Goal: Task Accomplishment & Management: Manage account settings

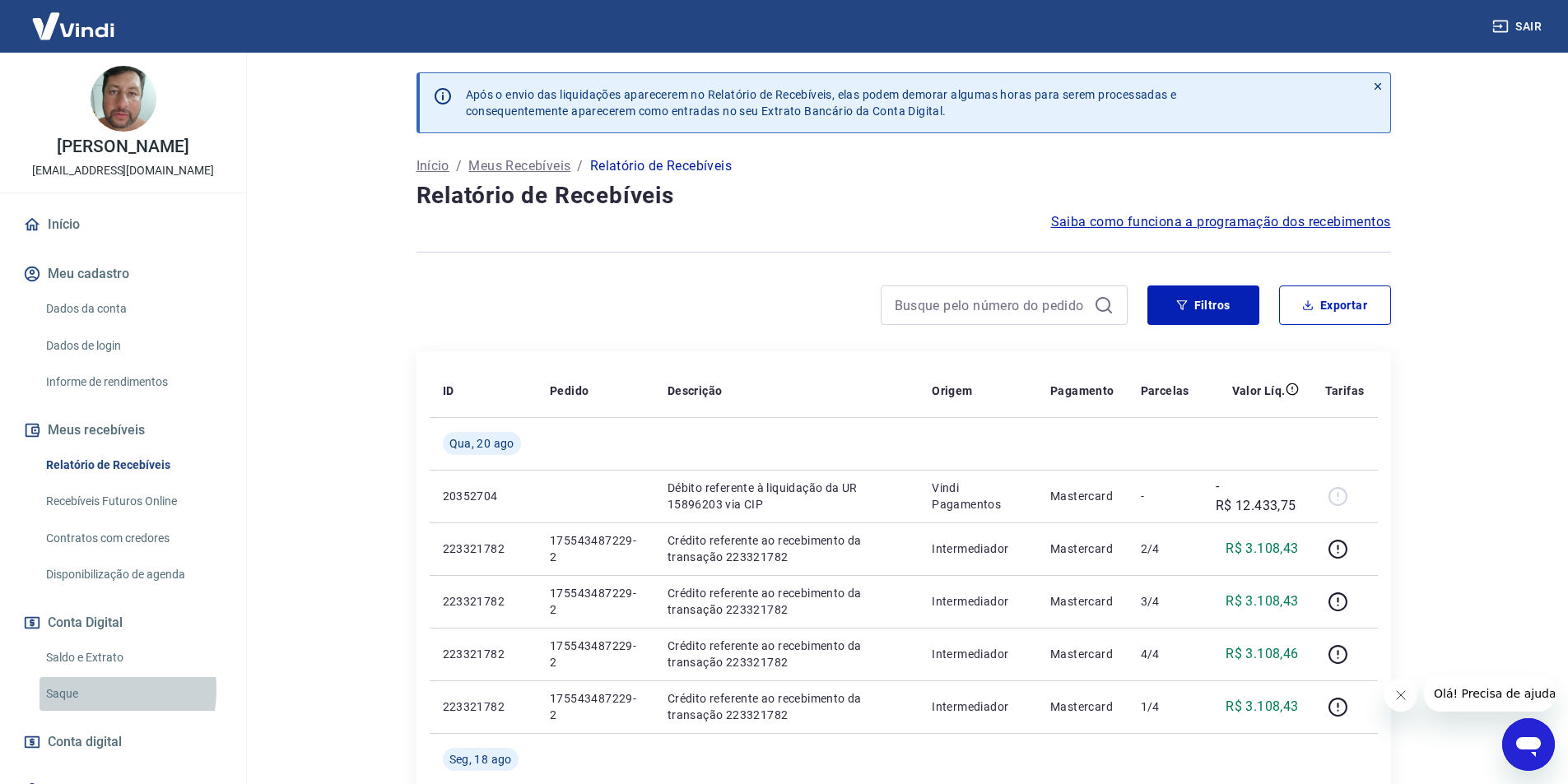
click at [71, 690] on link "Saque" at bounding box center [133, 694] width 187 height 34
